Goal: Transaction & Acquisition: Register for event/course

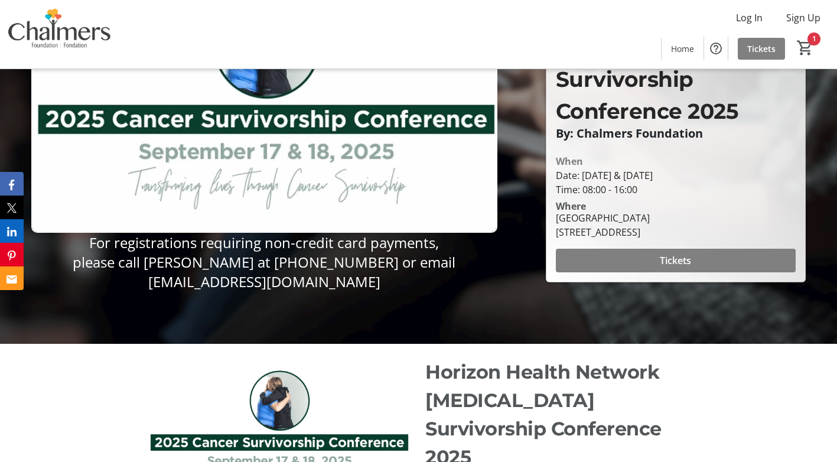
scroll to position [120, 0]
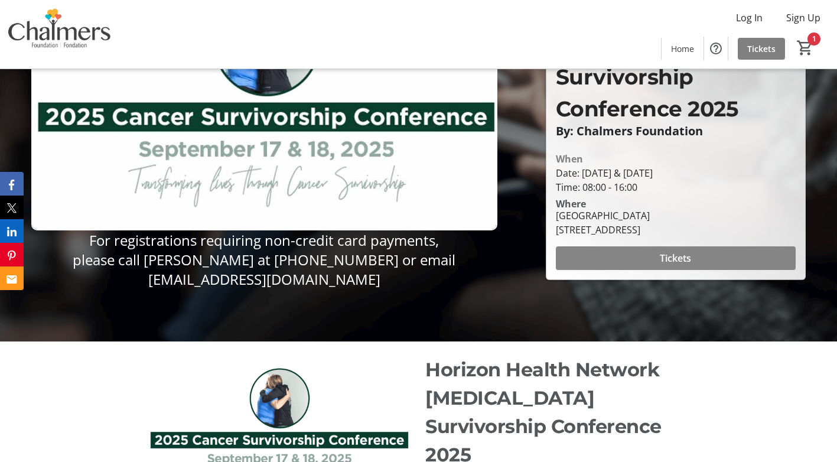
click at [656, 245] on span at bounding box center [676, 258] width 240 height 28
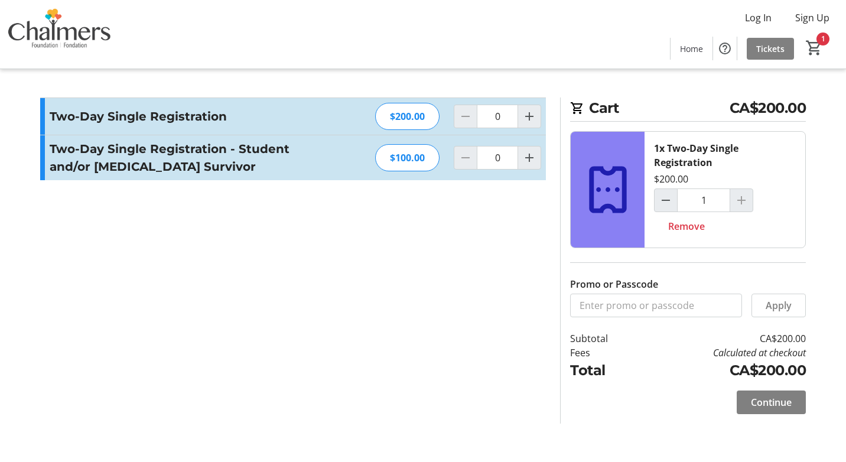
type input "1"
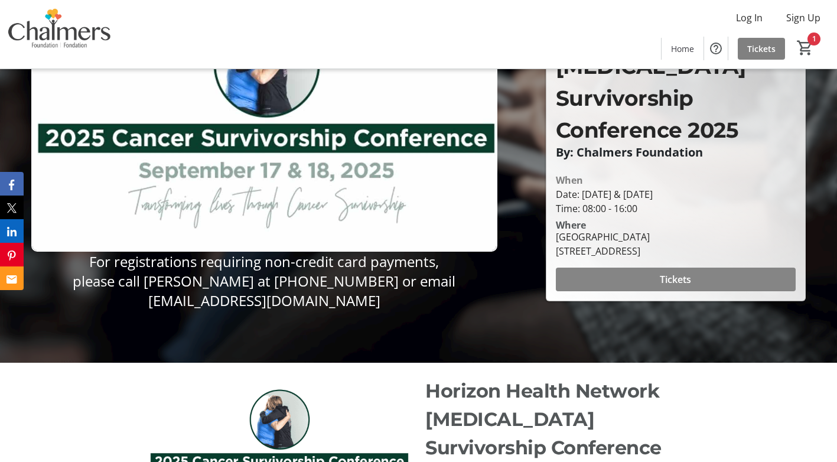
scroll to position [61, 0]
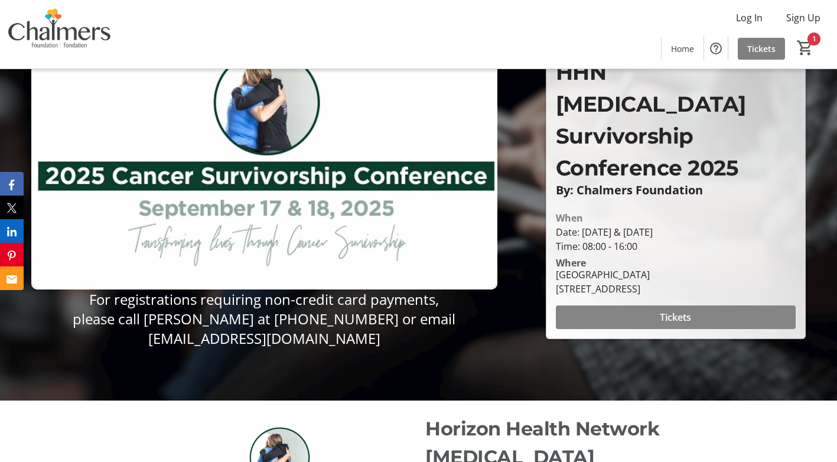
click at [618, 303] on span at bounding box center [676, 317] width 240 height 28
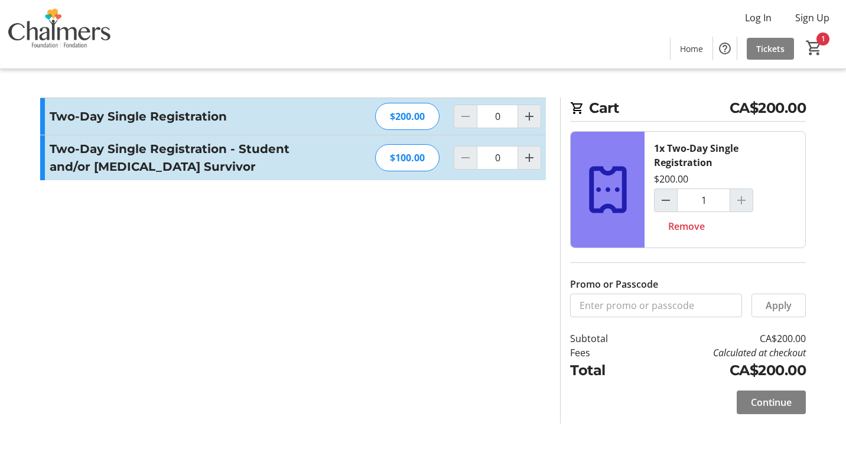
type input "1"
